Goal: Find specific page/section: Find specific page/section

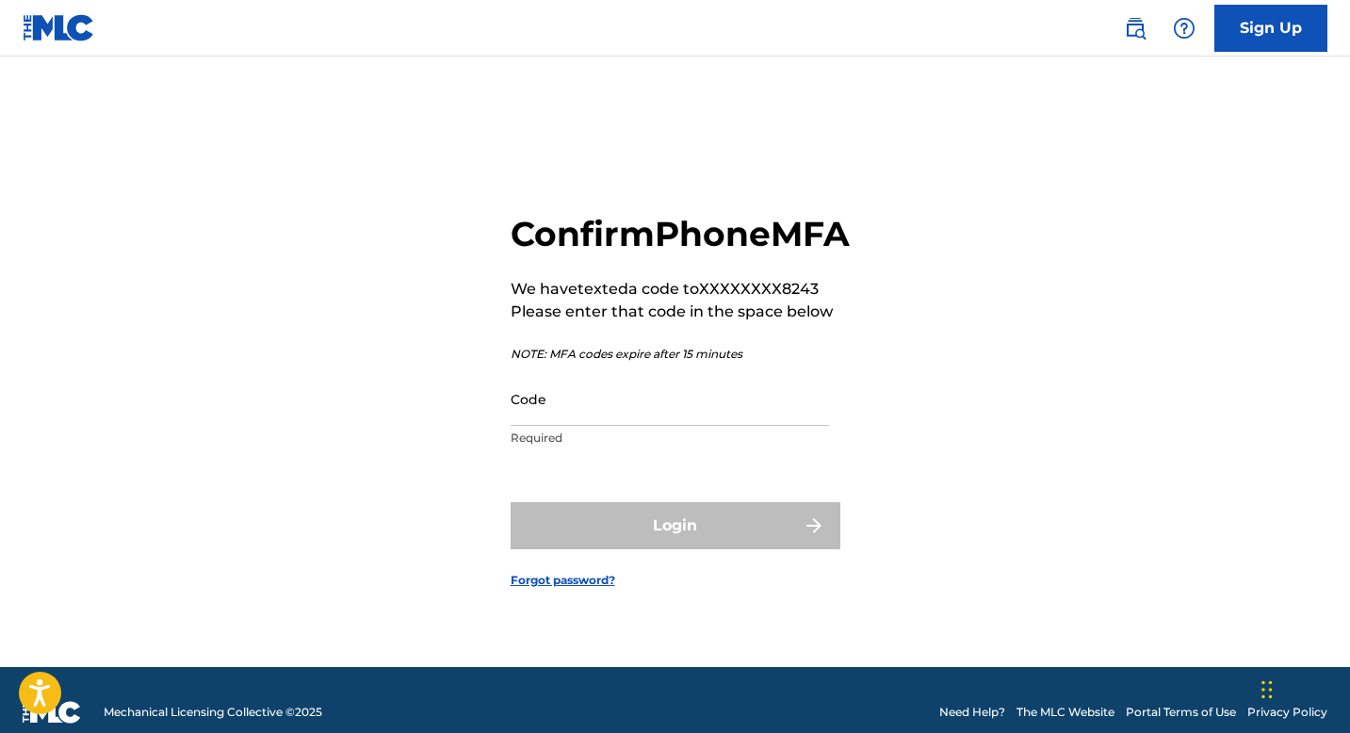
click at [654, 426] on input "Code" at bounding box center [670, 399] width 319 height 54
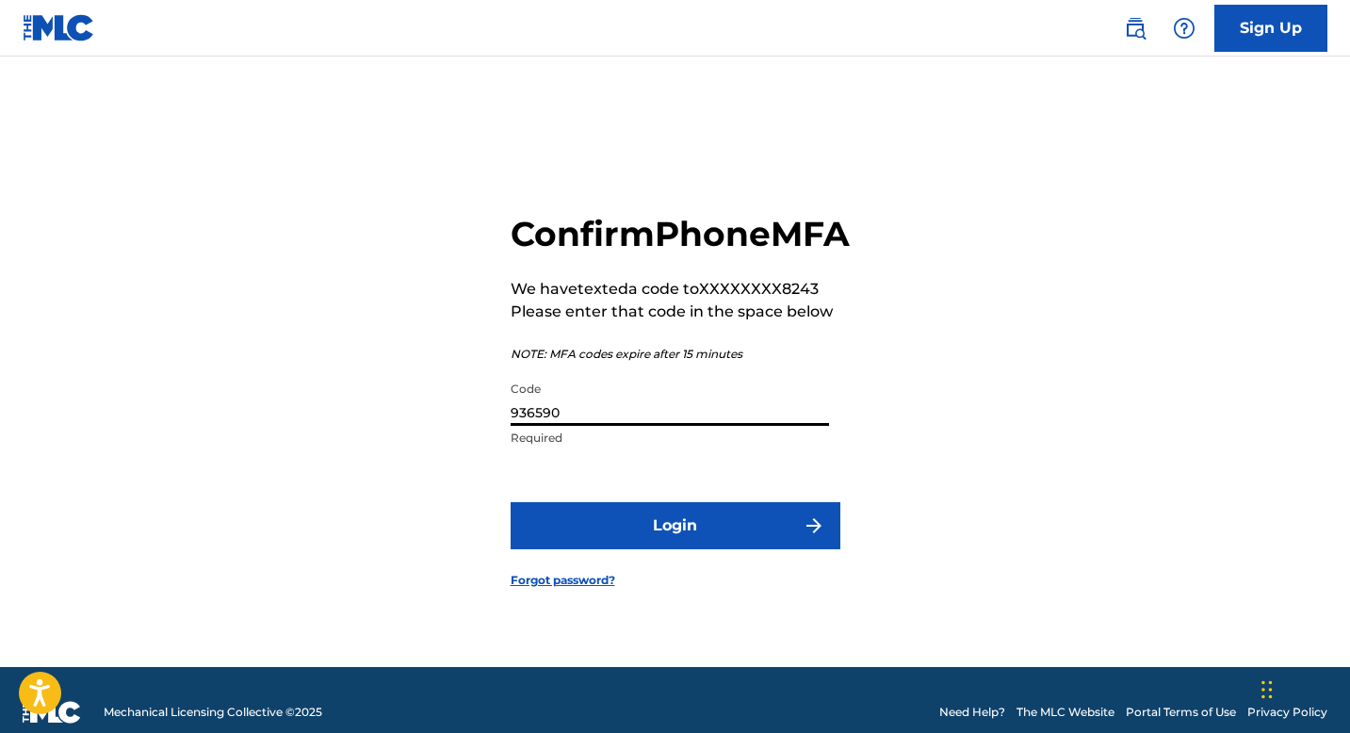
type input "936590"
click at [662, 549] on button "Login" at bounding box center [676, 525] width 330 height 47
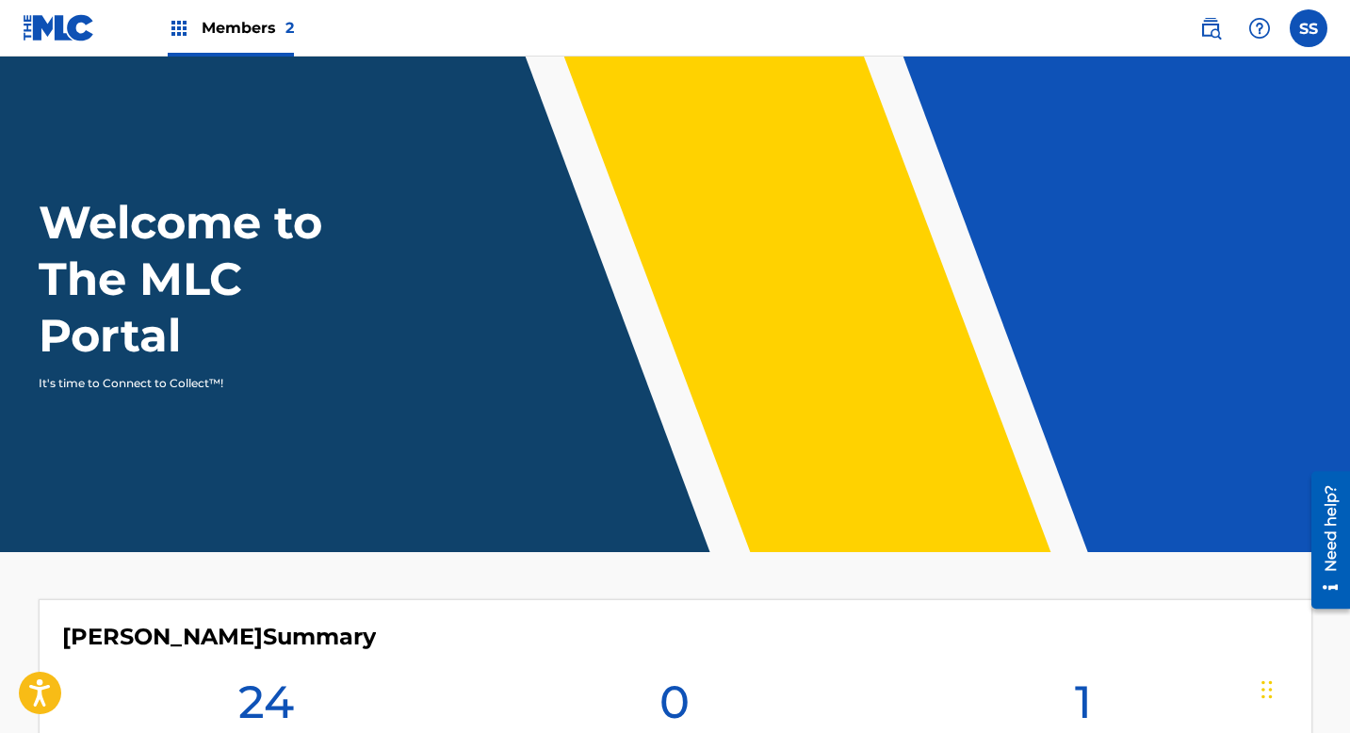
scroll to position [507, 0]
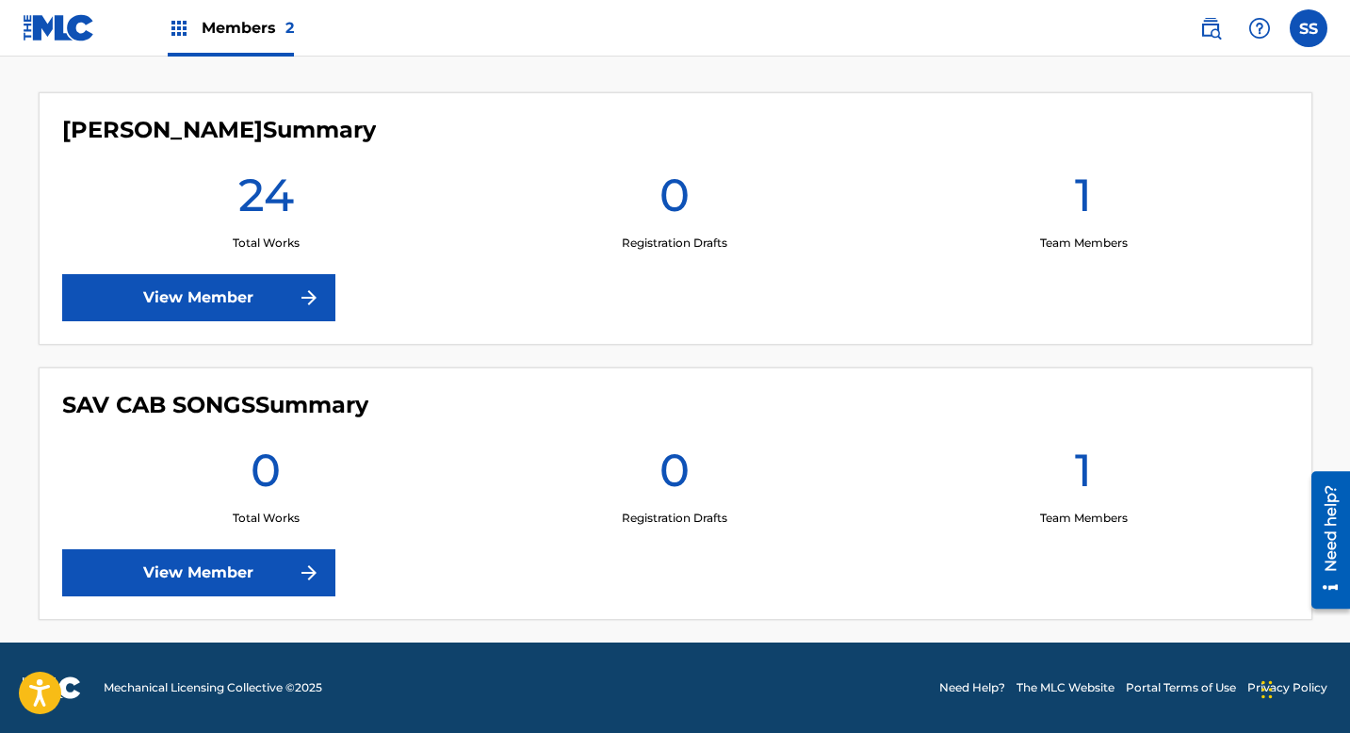
click at [208, 288] on link "View Member" at bounding box center [198, 297] width 273 height 47
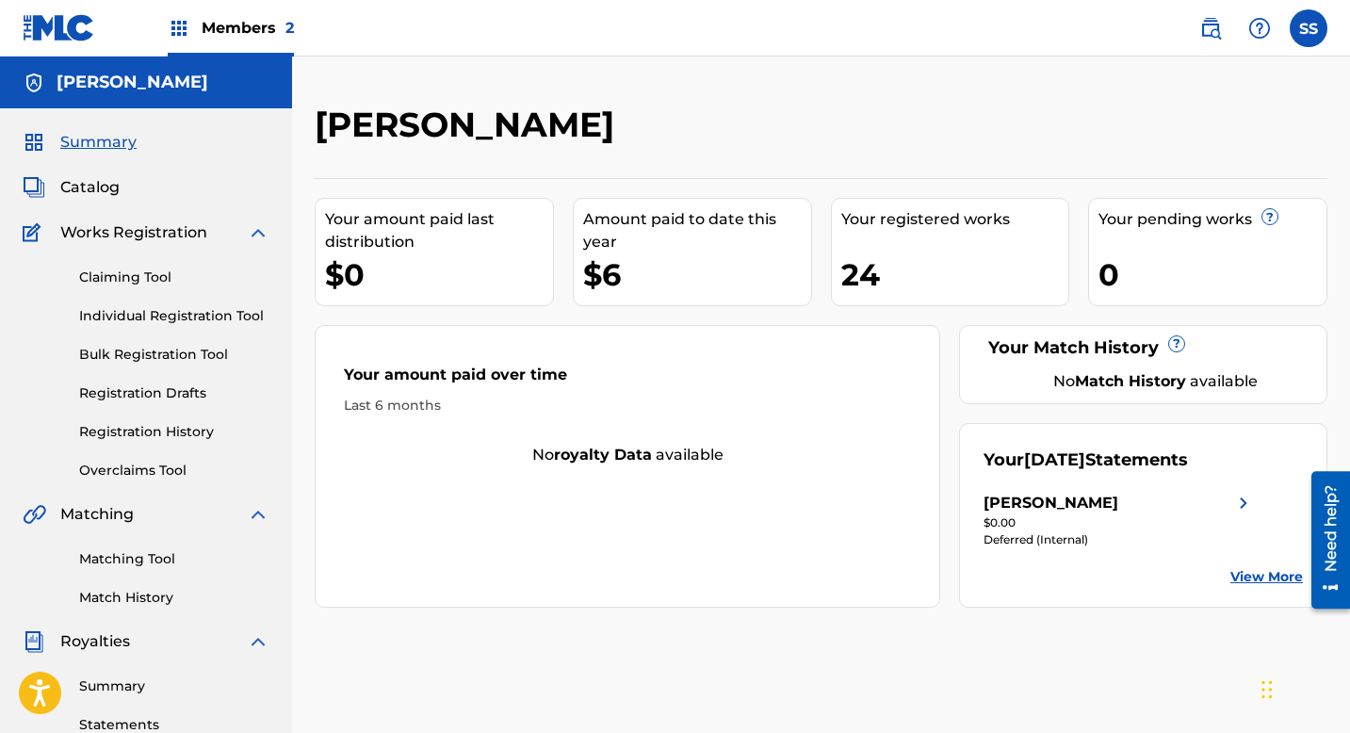
scroll to position [64, 0]
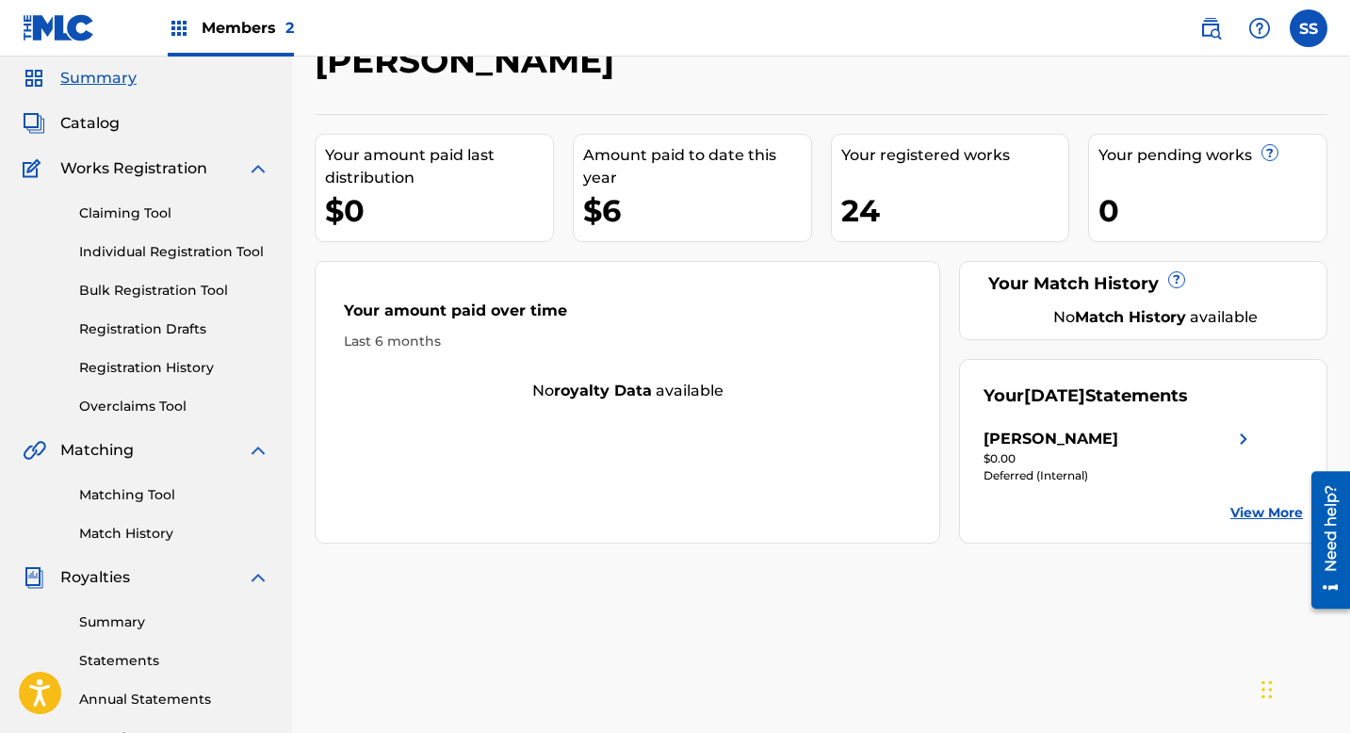
click at [124, 613] on link "Summary" at bounding box center [174, 623] width 190 height 20
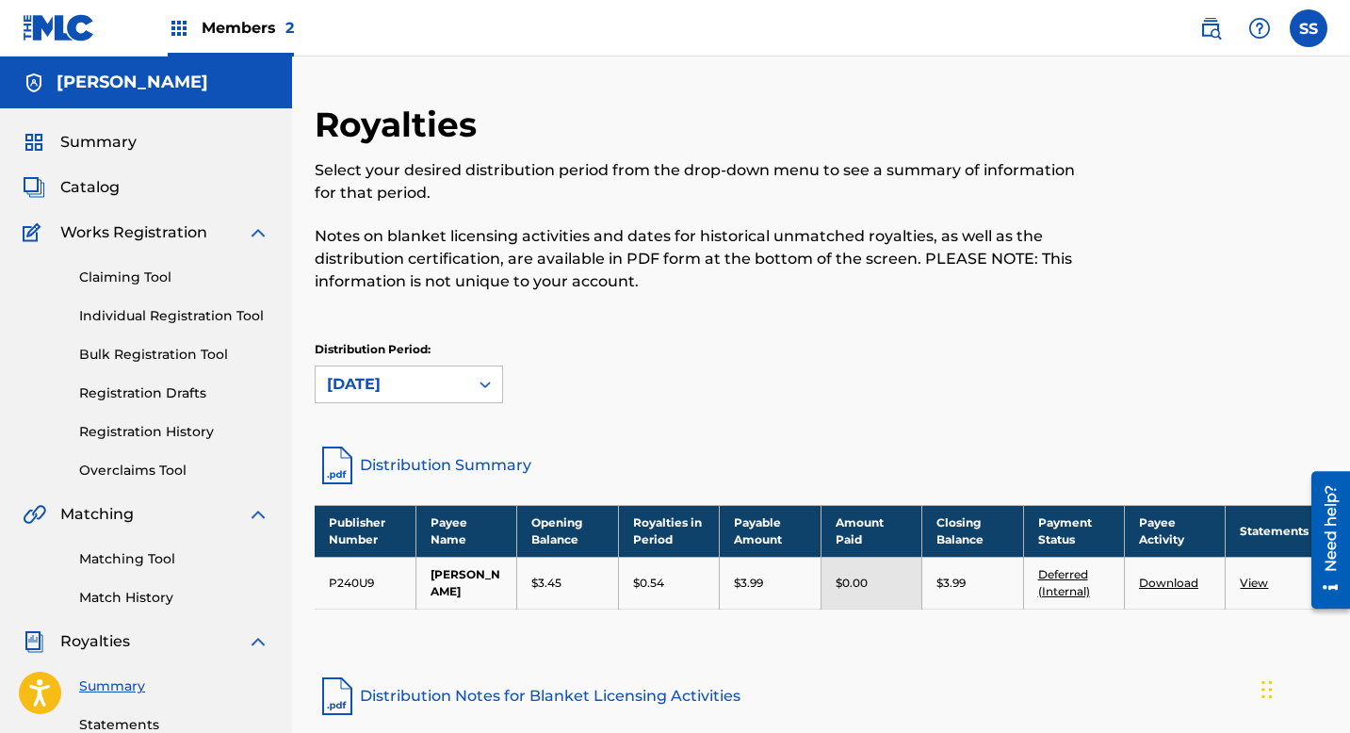
click at [84, 179] on span "Catalog" at bounding box center [89, 187] width 59 height 23
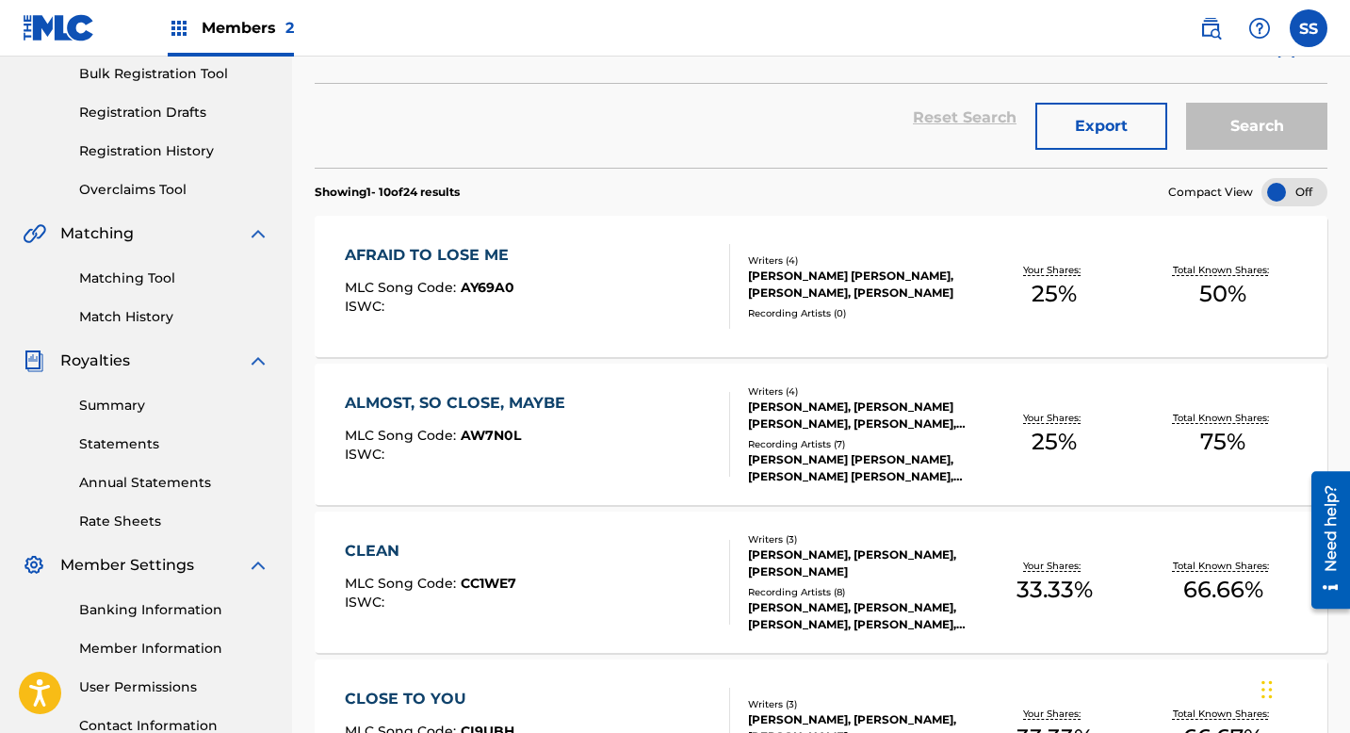
scroll to position [289, 0]
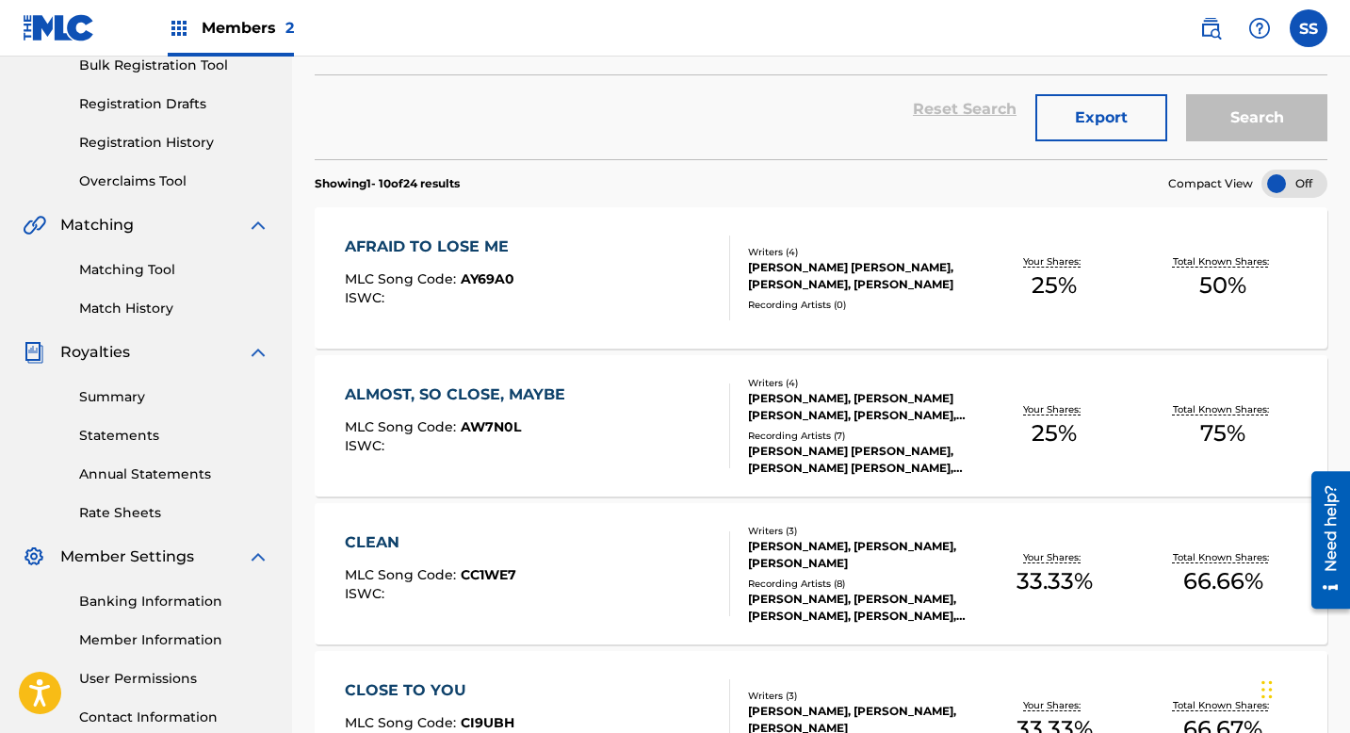
click at [557, 292] on div "AFRAID TO LOSE ME MLC Song Code : AY69A0 ISWC :" at bounding box center [537, 278] width 385 height 85
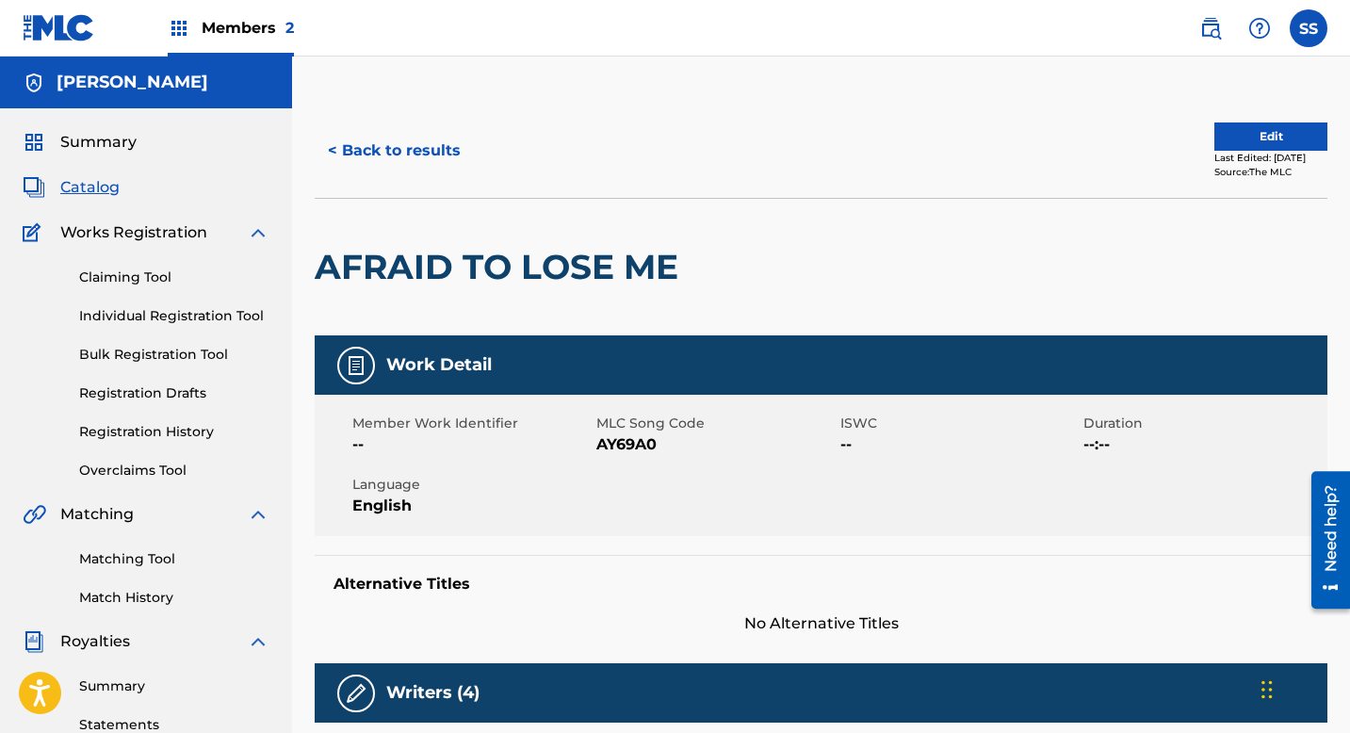
click at [88, 192] on span "Catalog" at bounding box center [89, 187] width 59 height 23
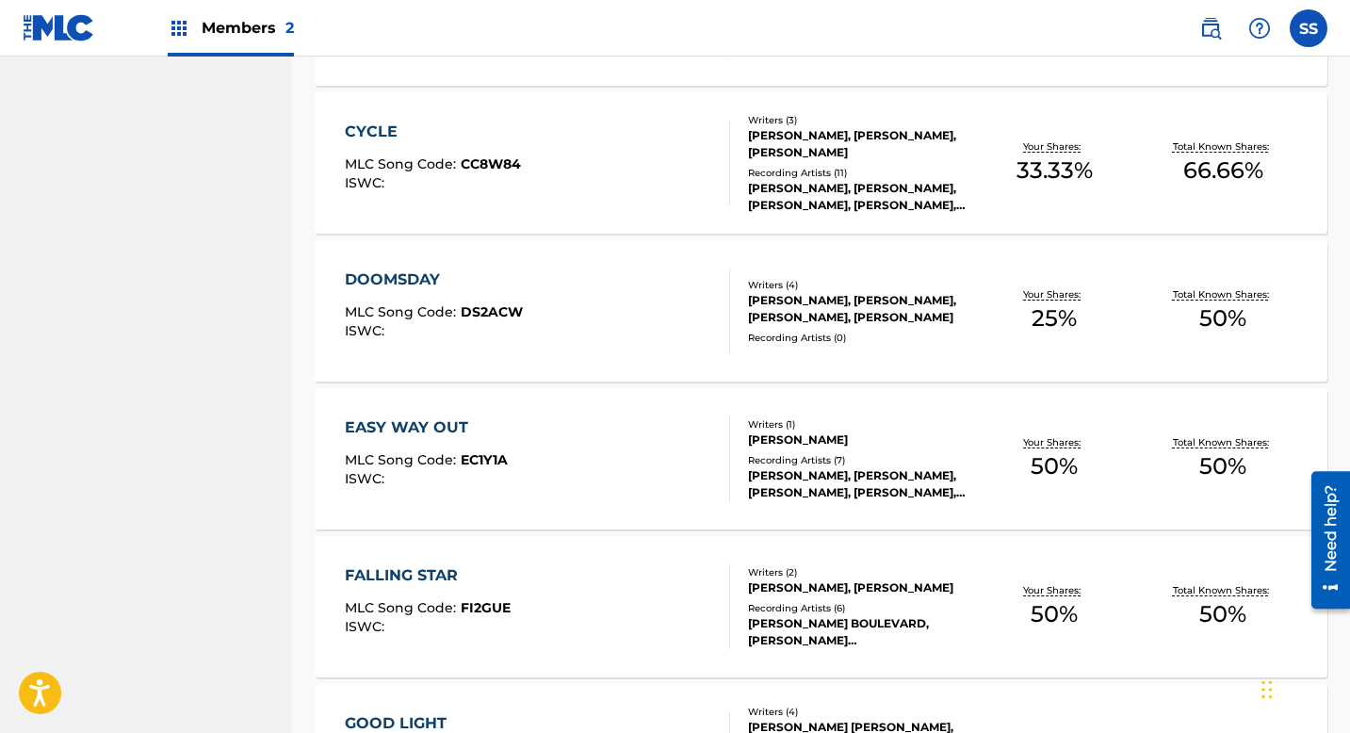
scroll to position [1424, 0]
